Goal: Information Seeking & Learning: Find contact information

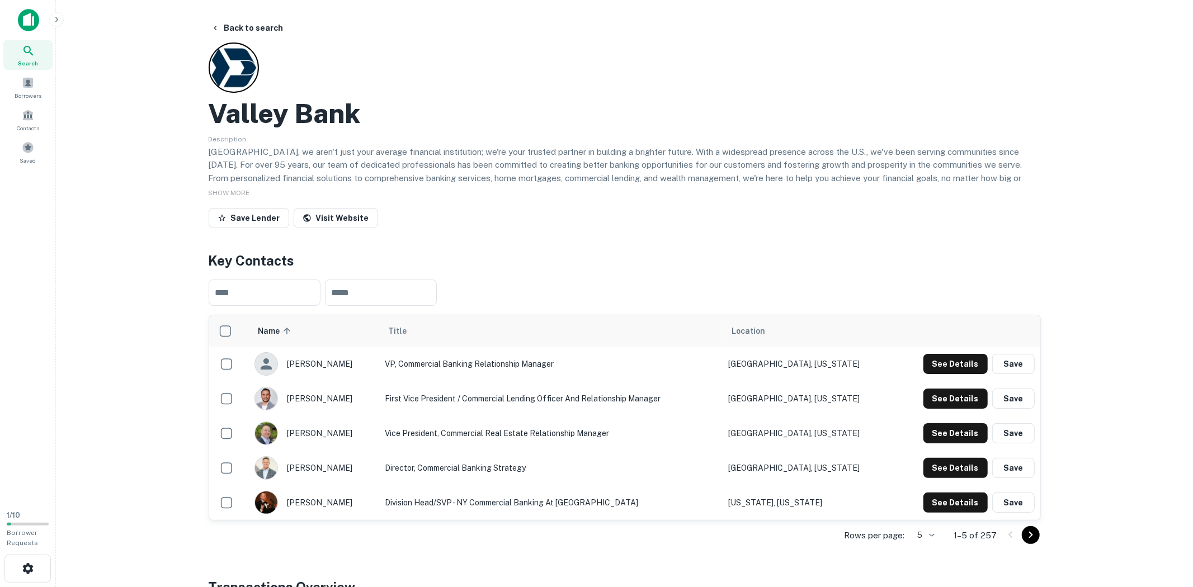
click at [928, 537] on body "Search Borrowers Contacts Saved 1 / 10 Borrower Requests Back to search Valley …" at bounding box center [596, 293] width 1193 height 587
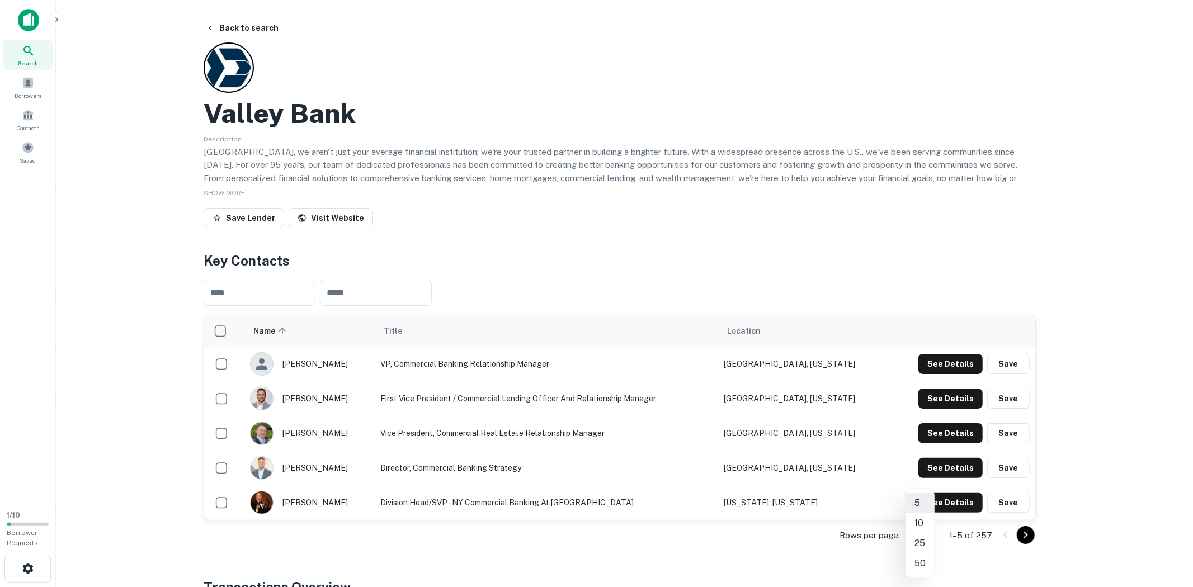
click at [920, 563] on li "50" at bounding box center [920, 564] width 29 height 20
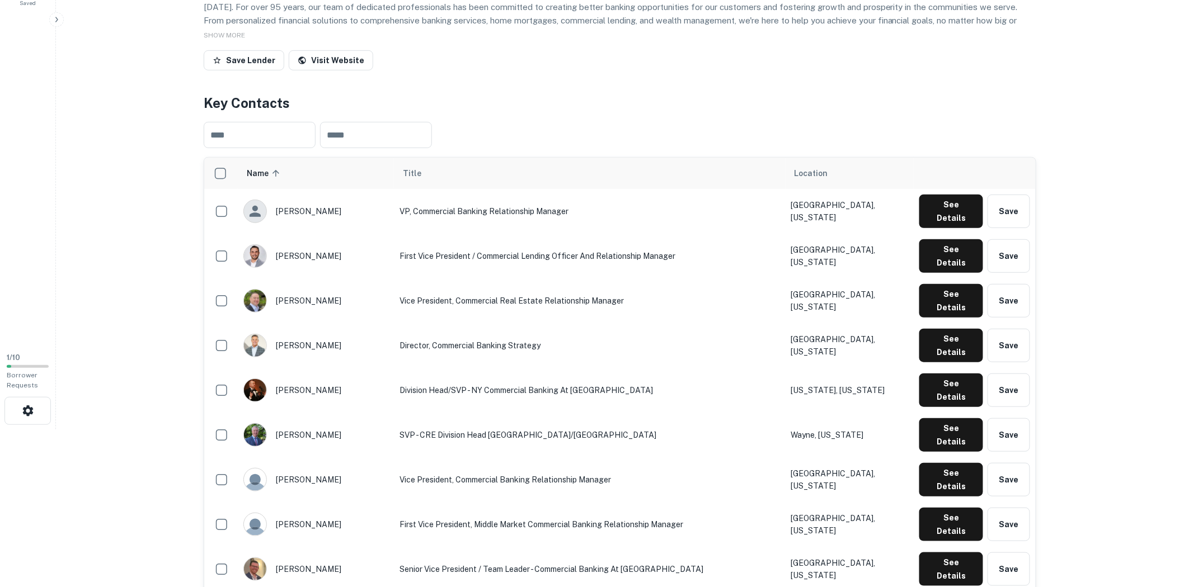
scroll to position [186, 0]
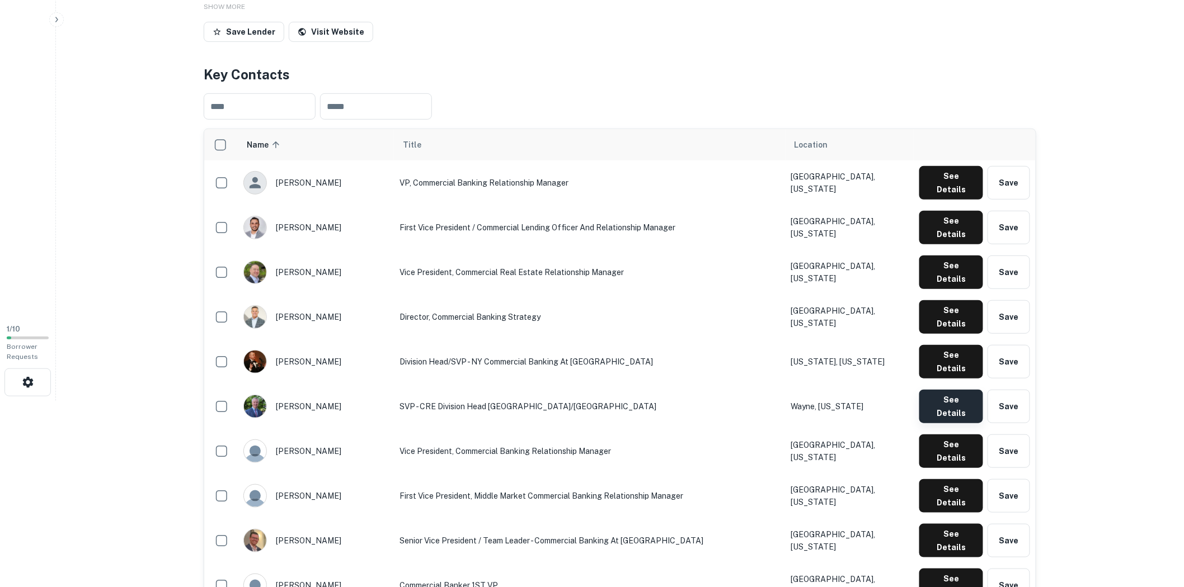
click at [962, 390] on button "See Details" at bounding box center [951, 407] width 64 height 34
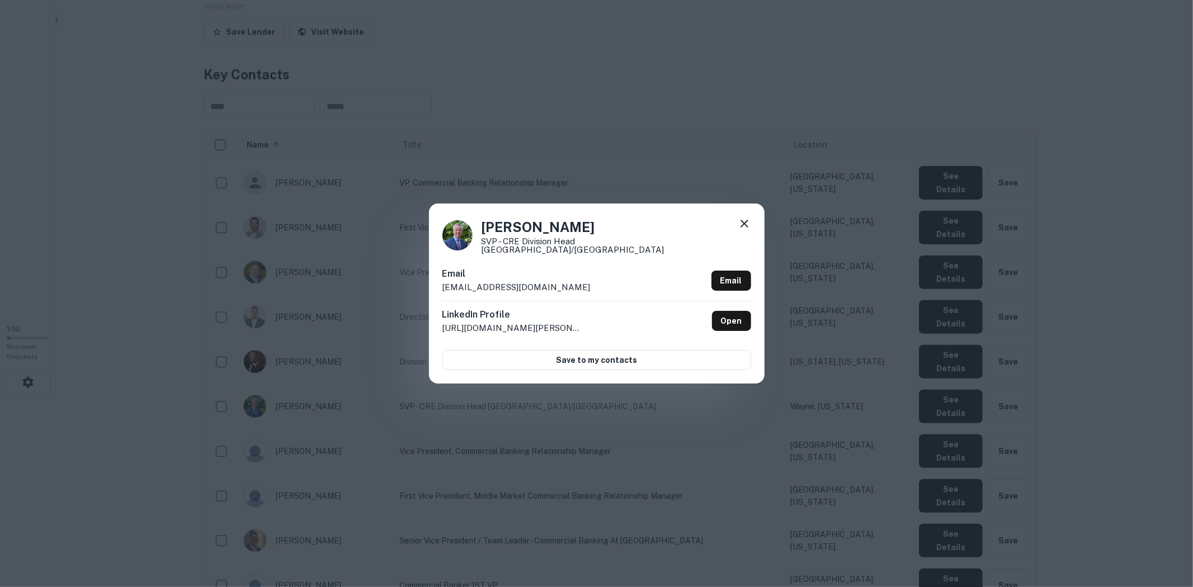
click at [752, 224] on div "[PERSON_NAME] SVP - CRE Division Head [GEOGRAPHIC_DATA]/[GEOGRAPHIC_DATA] Email…" at bounding box center [597, 294] width 336 height 180
click at [746, 227] on icon at bounding box center [744, 223] width 13 height 13
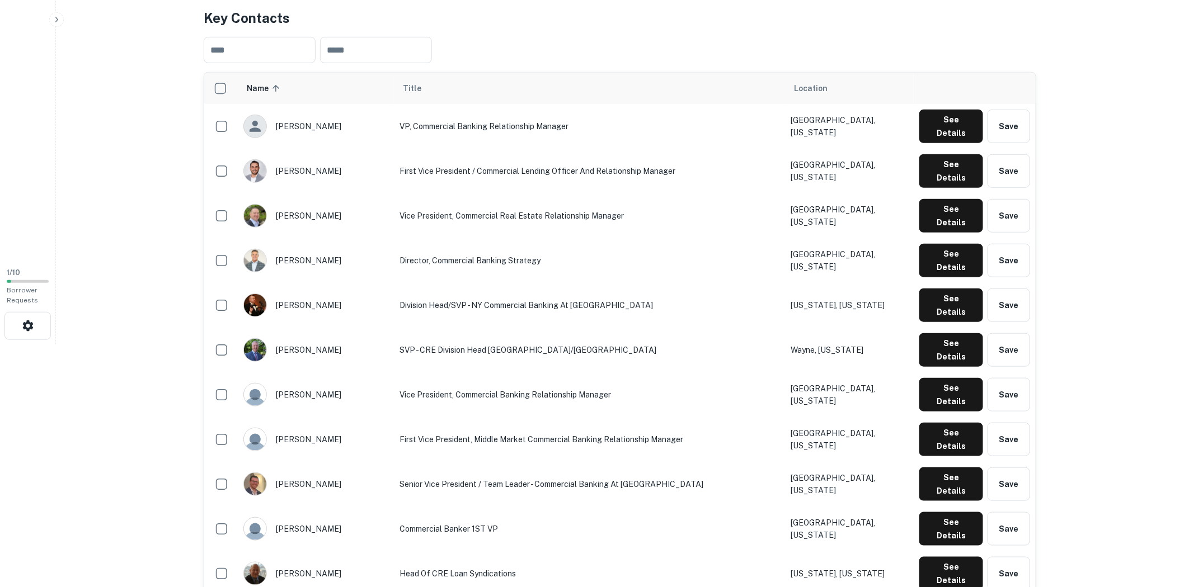
scroll to position [310, 0]
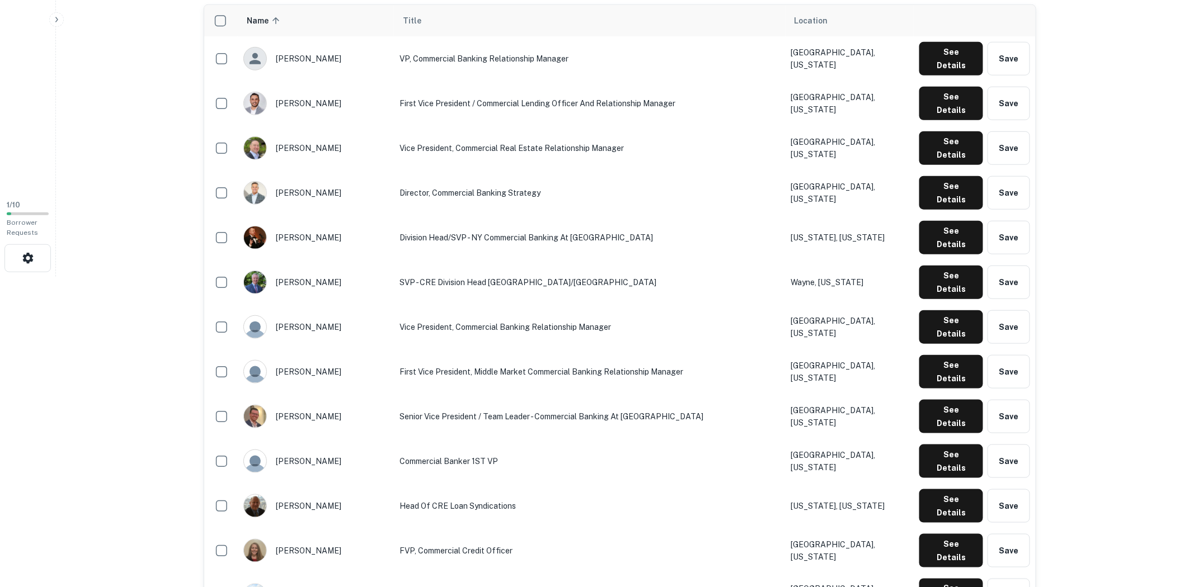
drag, startPoint x: 345, startPoint y: 224, endPoint x: 339, endPoint y: 225, distance: 5.6
click at [339, 271] on div "[PERSON_NAME]" at bounding box center [315, 282] width 145 height 23
drag, startPoint x: 283, startPoint y: 224, endPoint x: 337, endPoint y: 228, distance: 53.8
click at [337, 271] on div "[PERSON_NAME]" at bounding box center [315, 282] width 145 height 23
drag, startPoint x: 326, startPoint y: 225, endPoint x: 302, endPoint y: 220, distance: 24.0
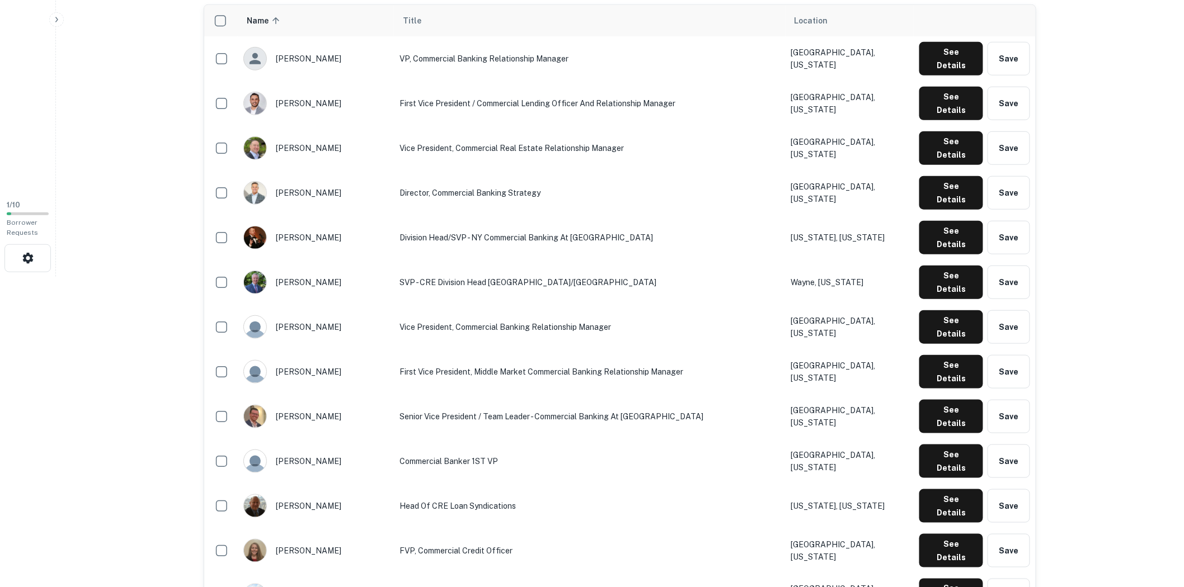
click at [302, 271] on div "[PERSON_NAME]" at bounding box center [315, 282] width 145 height 23
drag, startPoint x: 282, startPoint y: 225, endPoint x: 337, endPoint y: 227, distance: 55.4
click at [337, 271] on div "[PERSON_NAME]" at bounding box center [315, 282] width 145 height 23
copy div "[PERSON_NAME]"
drag, startPoint x: 399, startPoint y: 223, endPoint x: 521, endPoint y: 228, distance: 122.6
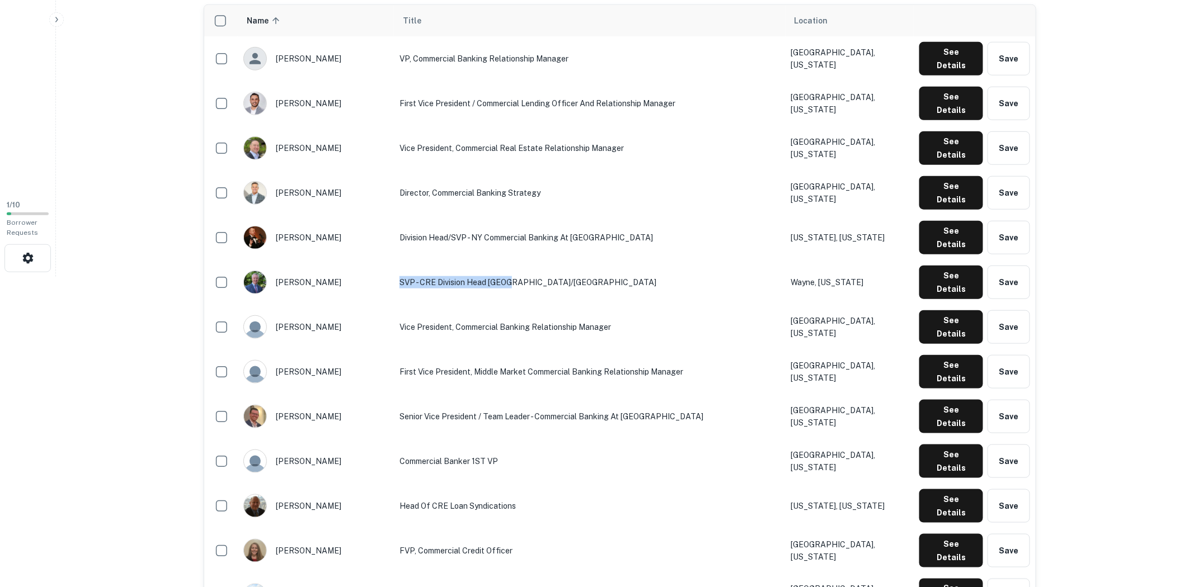
click at [521, 260] on td "SVP - CRE Division Head [GEOGRAPHIC_DATA]/[GEOGRAPHIC_DATA]" at bounding box center [589, 282] width 391 height 45
copy td "SVP - CRE Division Head [GEOGRAPHIC_DATA]/[GEOGRAPHIC_DATA]"
drag, startPoint x: 754, startPoint y: 226, endPoint x: 827, endPoint y: 228, distance: 73.3
click at [827, 260] on td "Wayne, [US_STATE]" at bounding box center [849, 282] width 129 height 45
copy td "Wayne, [US_STATE]"
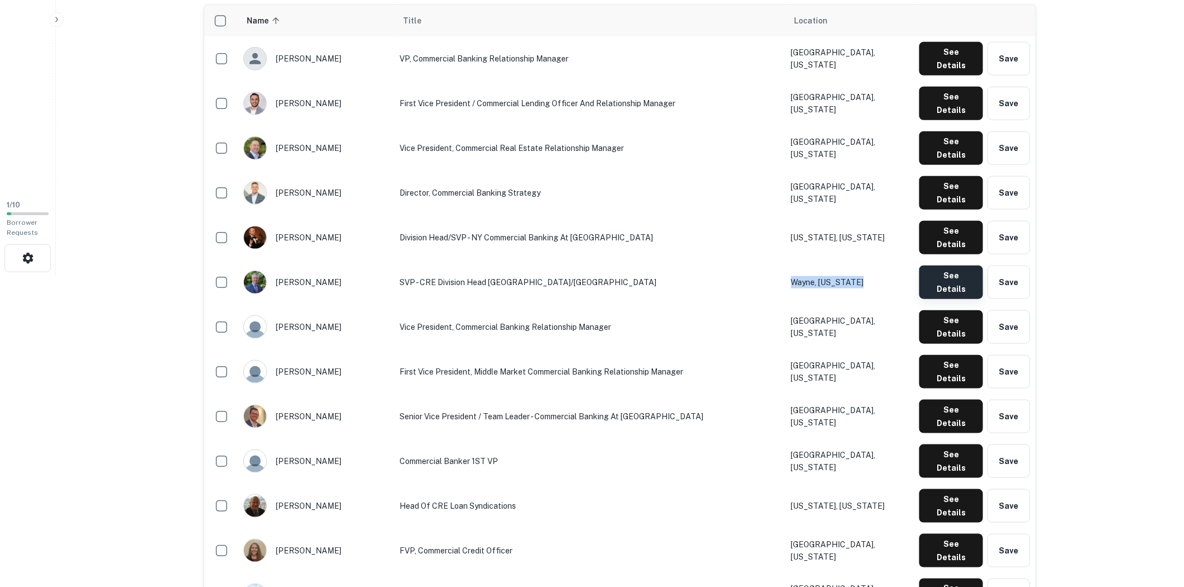
click at [935, 266] on button "See Details" at bounding box center [951, 283] width 64 height 34
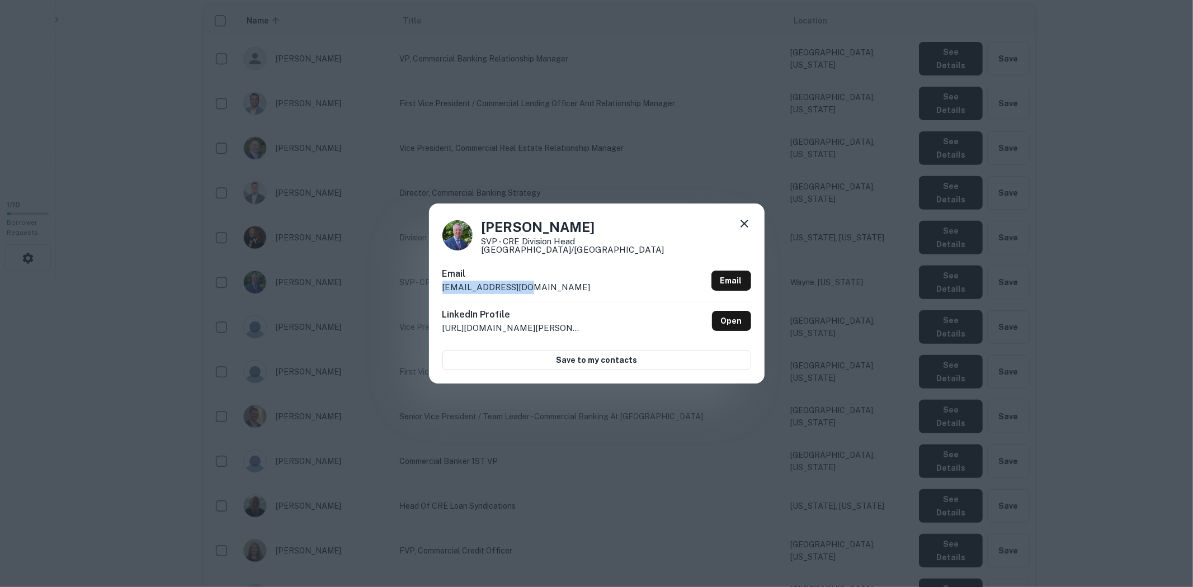
drag, startPoint x: 532, startPoint y: 283, endPoint x: 440, endPoint y: 284, distance: 92.3
click at [440, 284] on div "[PERSON_NAME] SVP - CRE Division Head [GEOGRAPHIC_DATA]/[GEOGRAPHIC_DATA] Email…" at bounding box center [597, 294] width 336 height 180
copy p "[EMAIL_ADDRESS][DOMAIN_NAME]"
click at [749, 228] on icon at bounding box center [744, 223] width 13 height 13
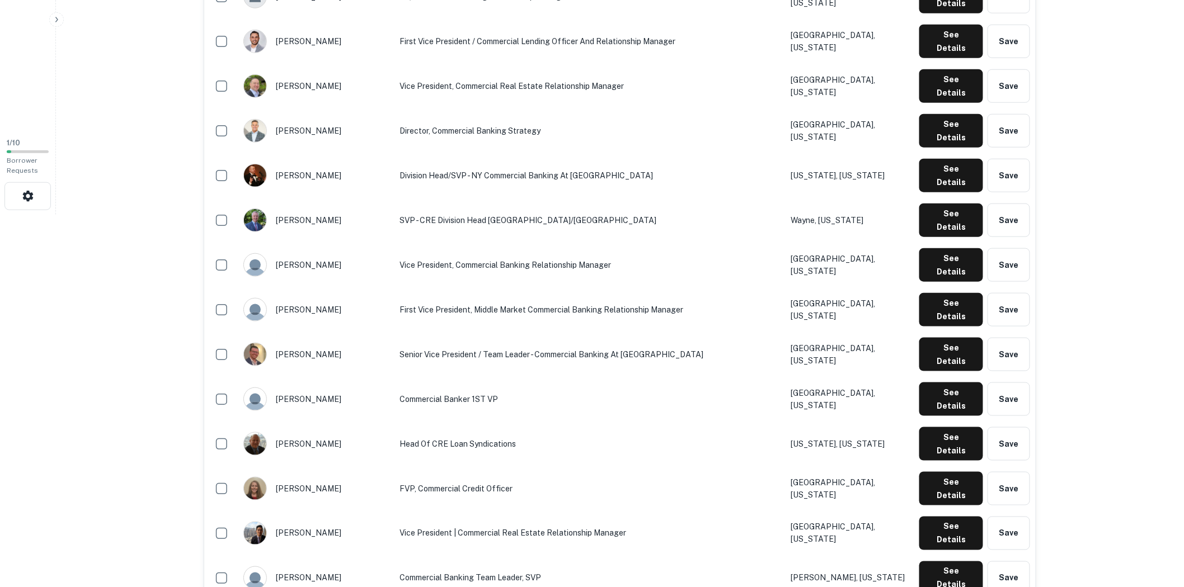
scroll to position [0, 0]
